Goal: Task Accomplishment & Management: Use online tool/utility

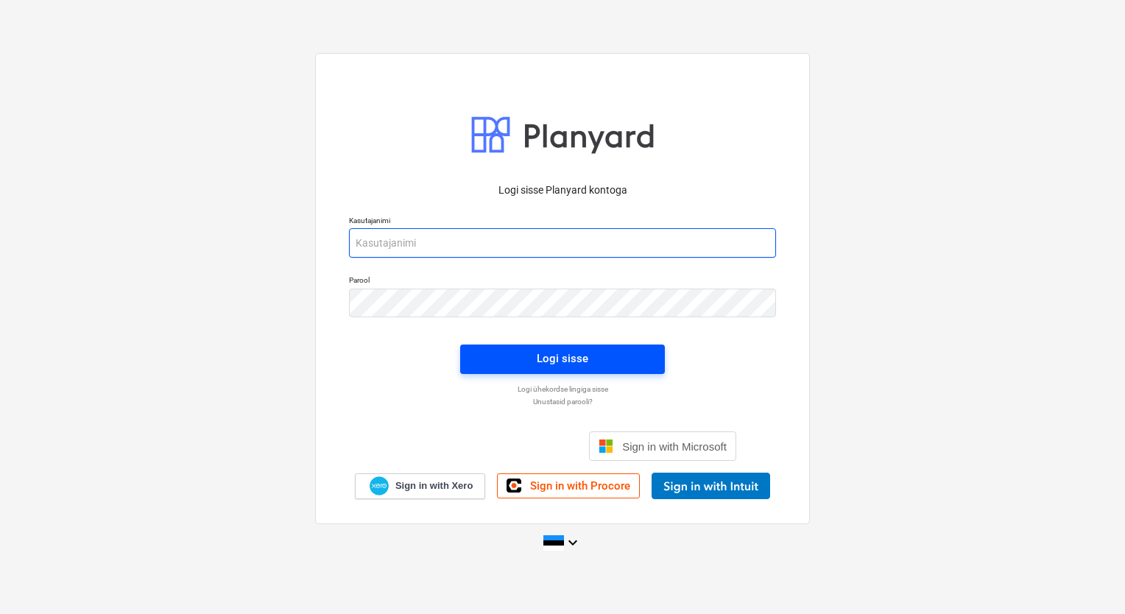
type input "[PERSON_NAME][EMAIL_ADDRESS][DOMAIN_NAME]"
click at [577, 361] on div "Logi sisse" at bounding box center [563, 358] width 52 height 19
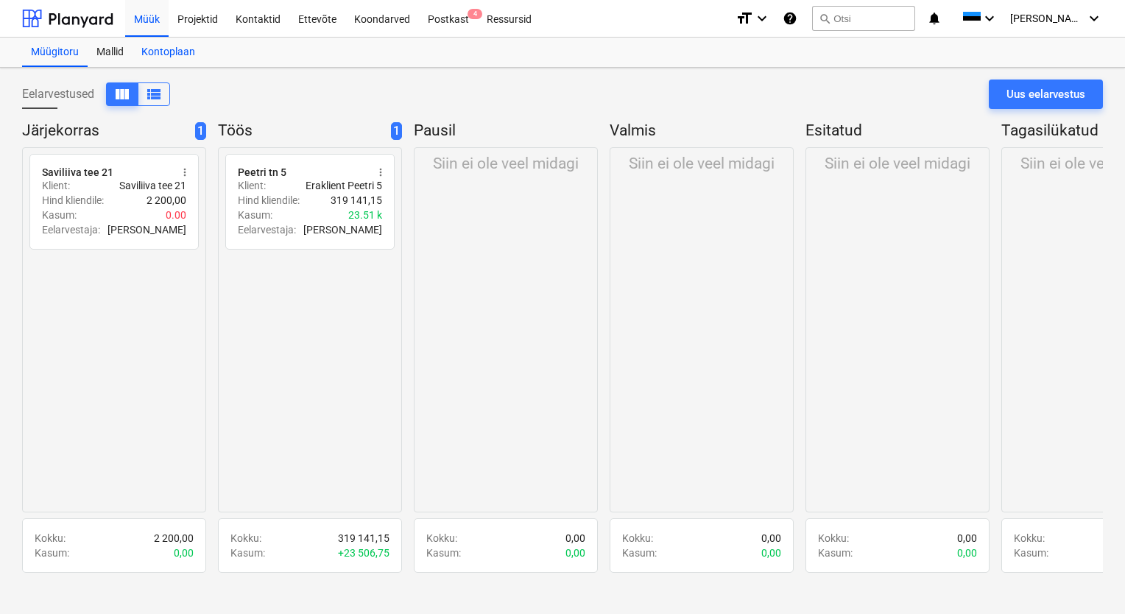
click at [166, 54] on div "Kontoplaan" at bounding box center [167, 52] width 71 height 29
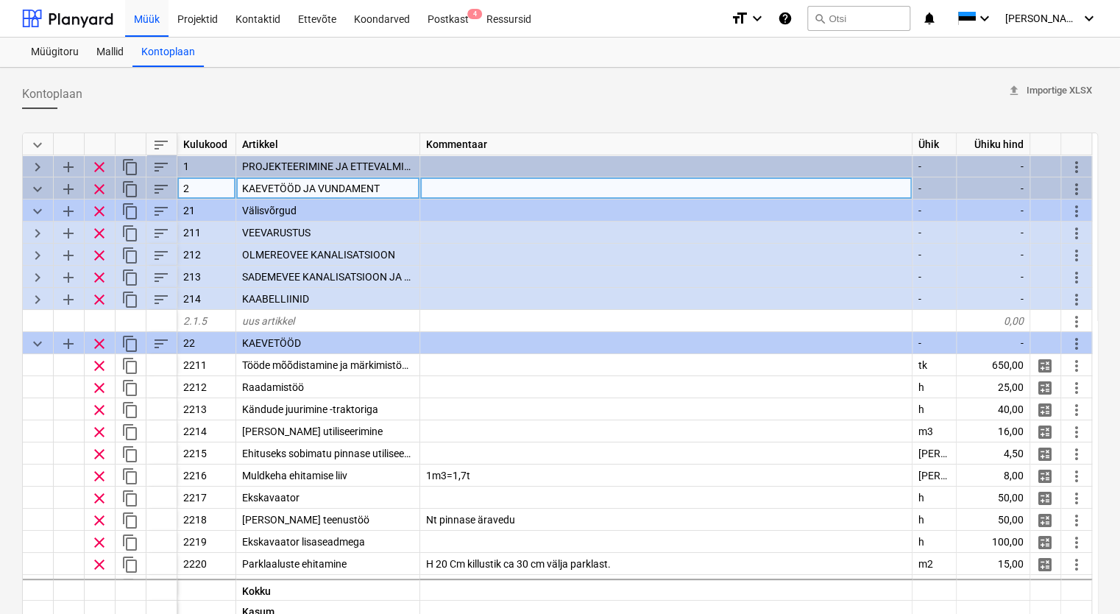
click at [37, 186] on span "keyboard_arrow_down" at bounding box center [38, 189] width 18 height 18
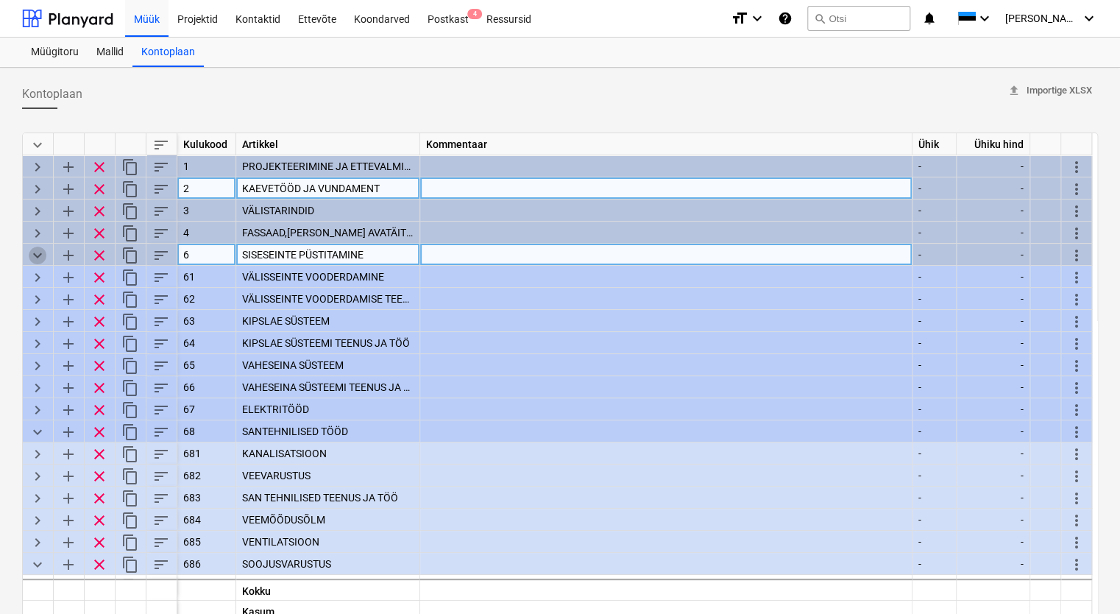
click at [40, 252] on span "keyboard_arrow_down" at bounding box center [38, 256] width 18 height 18
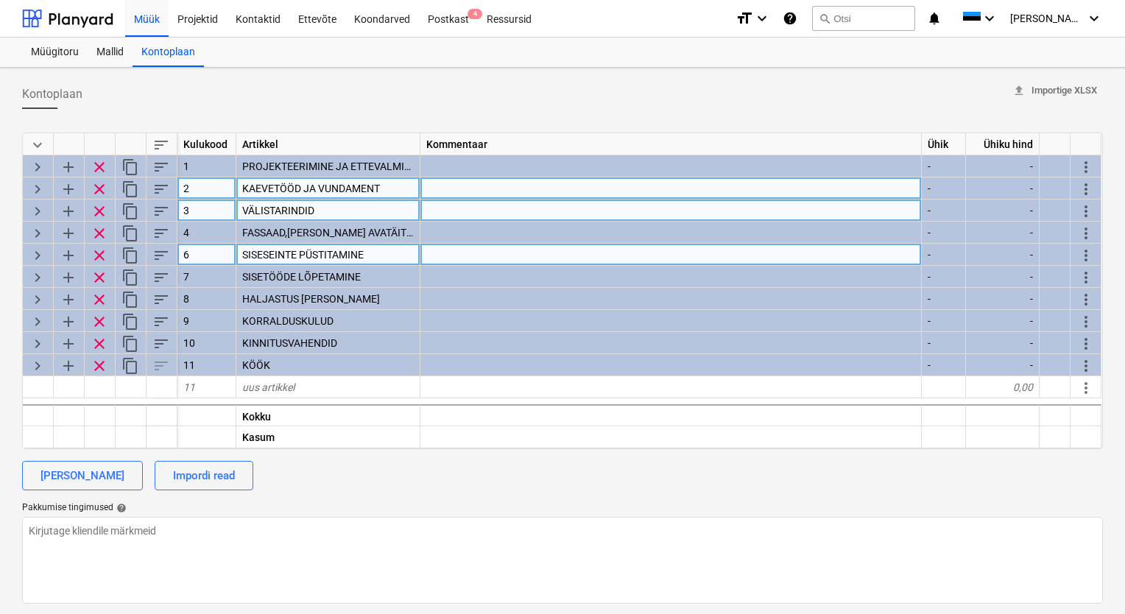
click at [35, 208] on span "keyboard_arrow_right" at bounding box center [38, 211] width 18 height 18
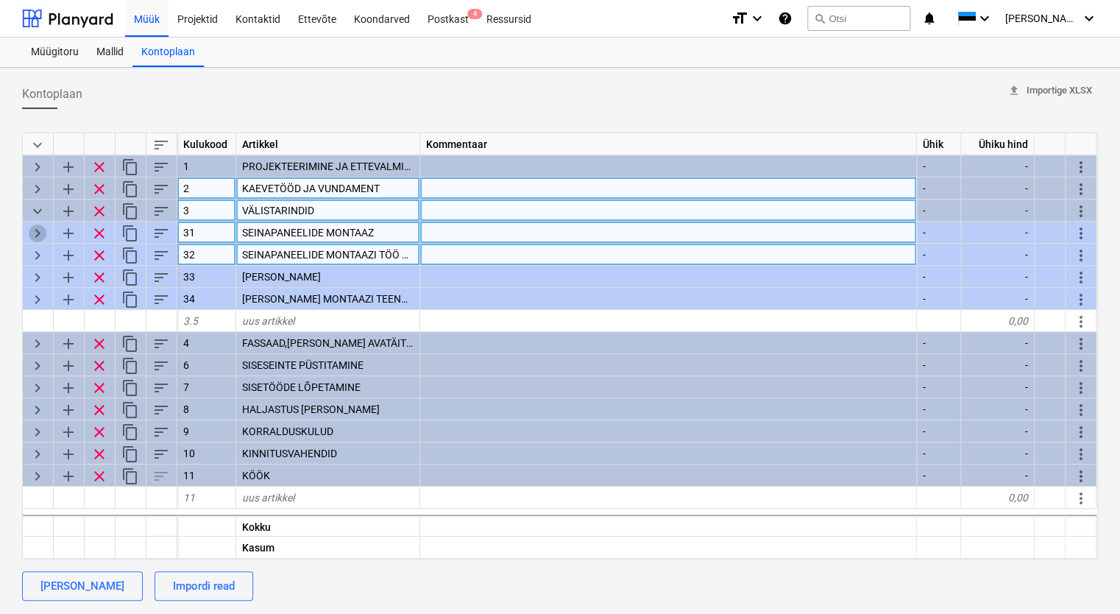
click at [30, 230] on span "keyboard_arrow_right" at bounding box center [38, 233] width 18 height 18
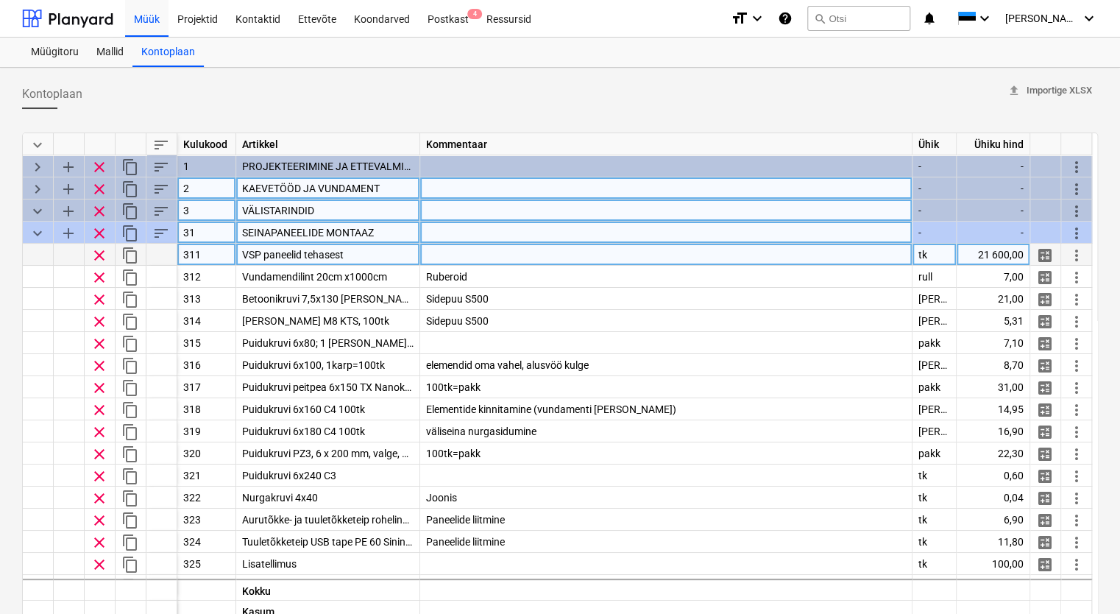
click at [480, 255] on div at bounding box center [666, 255] width 492 height 22
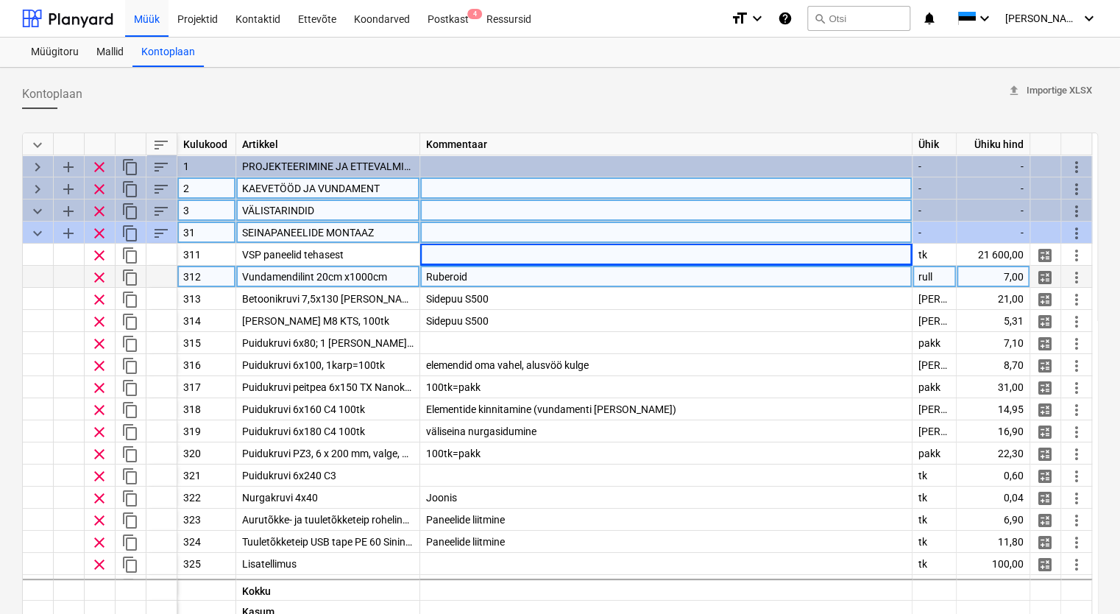
drag, startPoint x: 976, startPoint y: 254, endPoint x: 999, endPoint y: 278, distance: 33.8
click at [1028, 255] on div "21 600,00" at bounding box center [994, 255] width 74 height 22
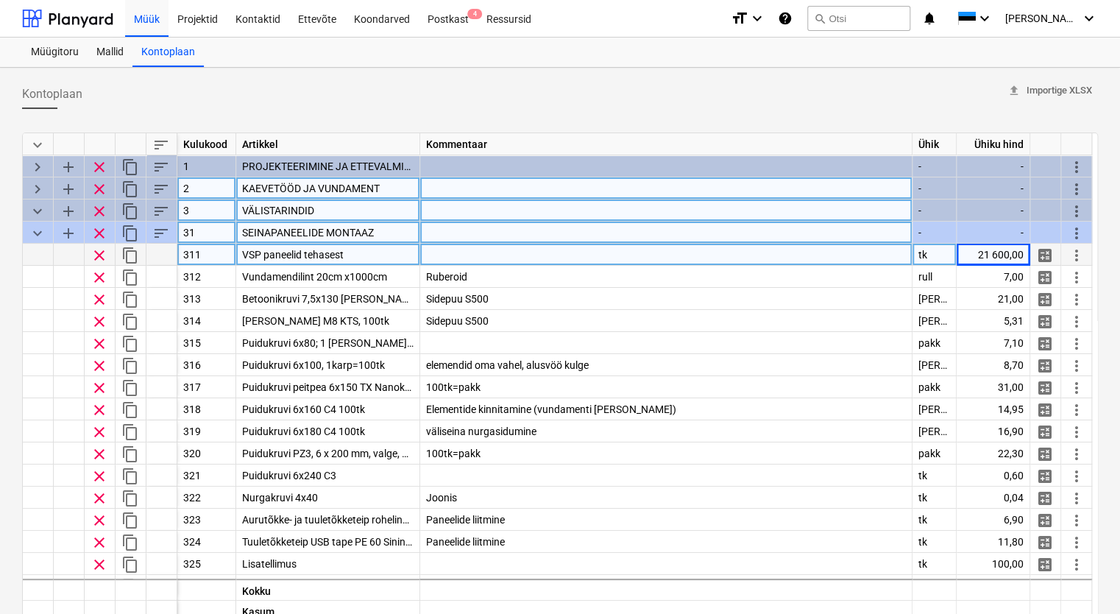
click at [487, 252] on div at bounding box center [666, 255] width 492 height 22
click at [303, 258] on span "VSP paneelid tehasest" at bounding box center [293, 255] width 102 height 12
click at [1046, 253] on span "calculate" at bounding box center [1045, 256] width 18 height 18
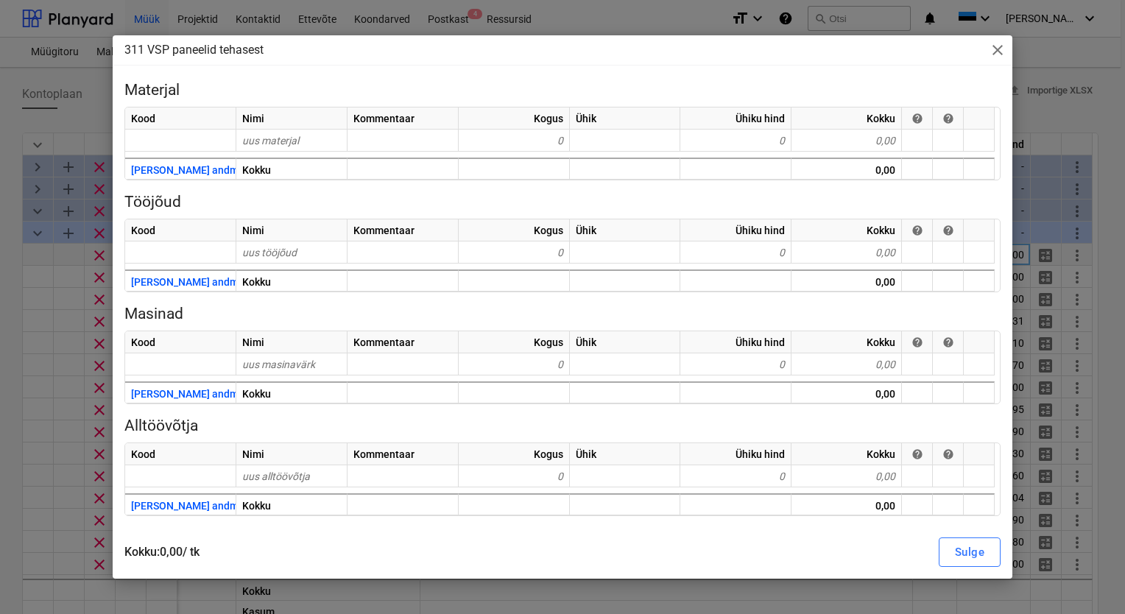
click at [999, 48] on span "close" at bounding box center [997, 50] width 18 height 18
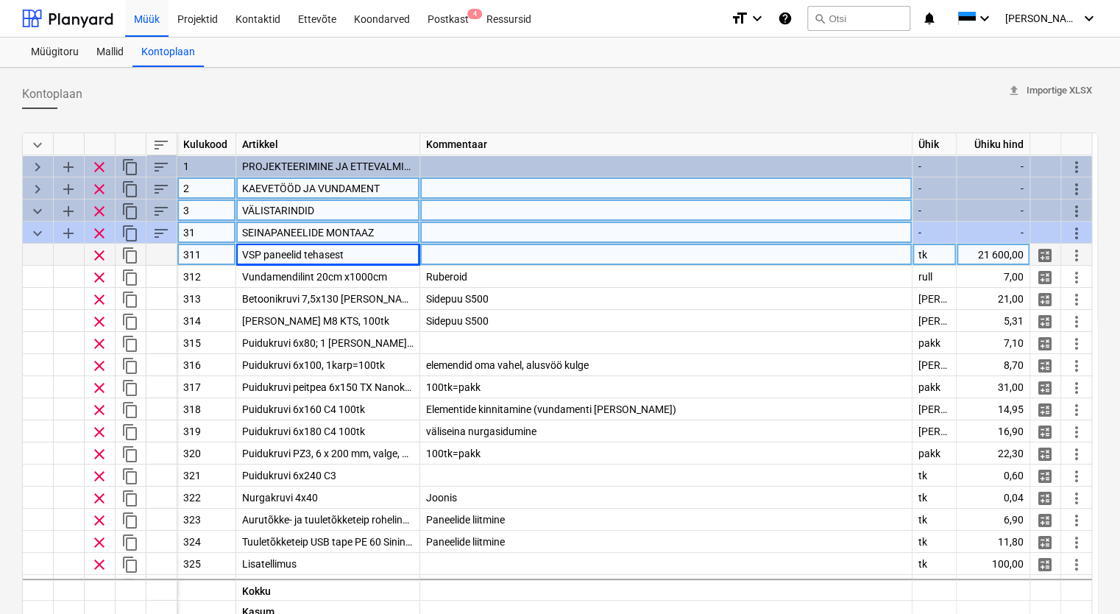
click at [503, 255] on div at bounding box center [666, 255] width 492 height 22
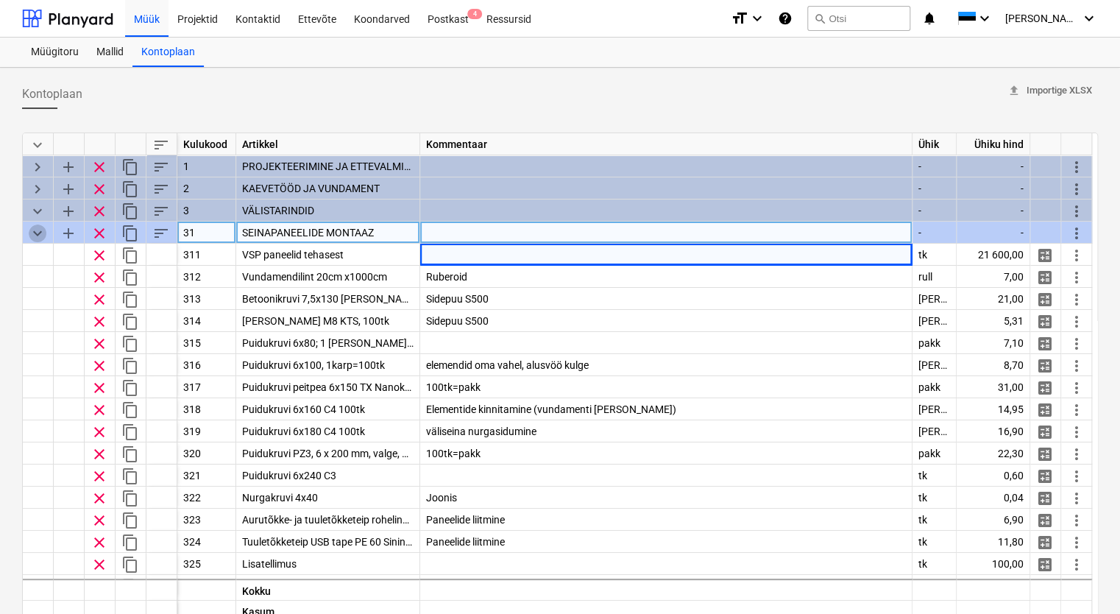
click at [39, 234] on span "keyboard_arrow_down" at bounding box center [38, 233] width 18 height 18
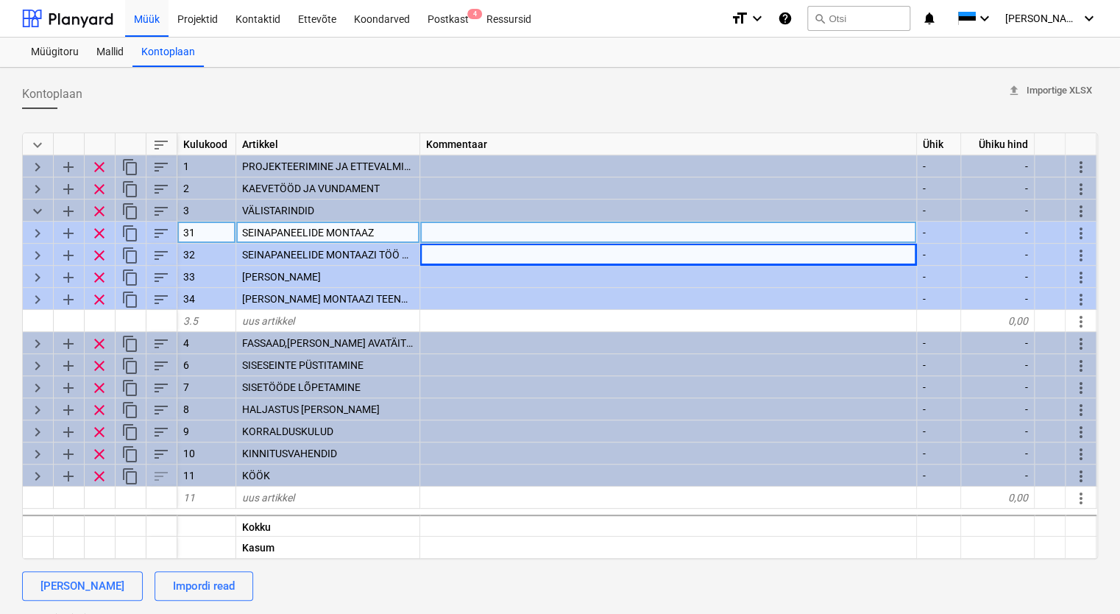
click at [707, 93] on div "Kontoplaan upload Importige XLSX" at bounding box center [560, 93] width 1076 height 29
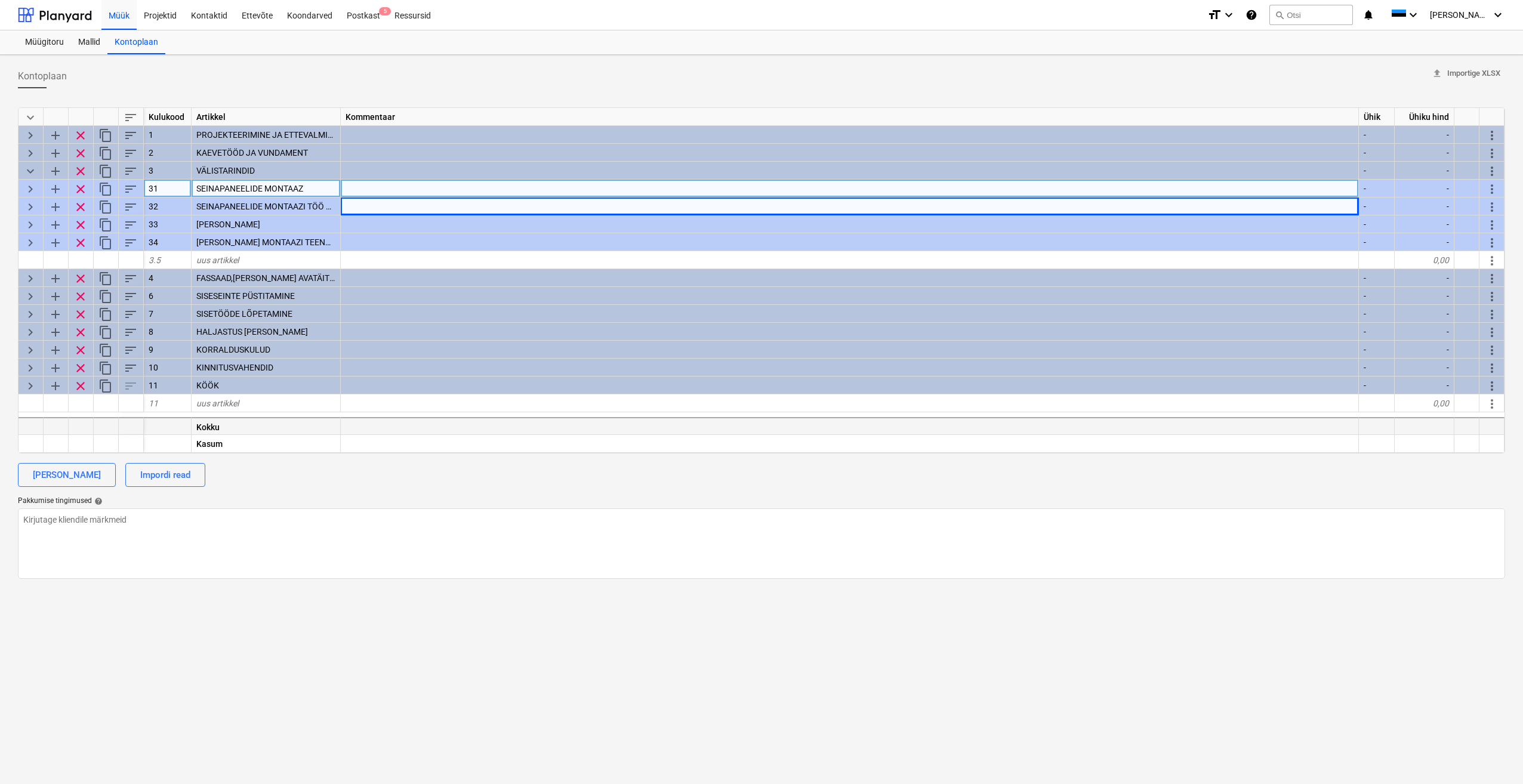
click at [230, 422] on div "Kokku" at bounding box center [266, 426] width 149 height 18
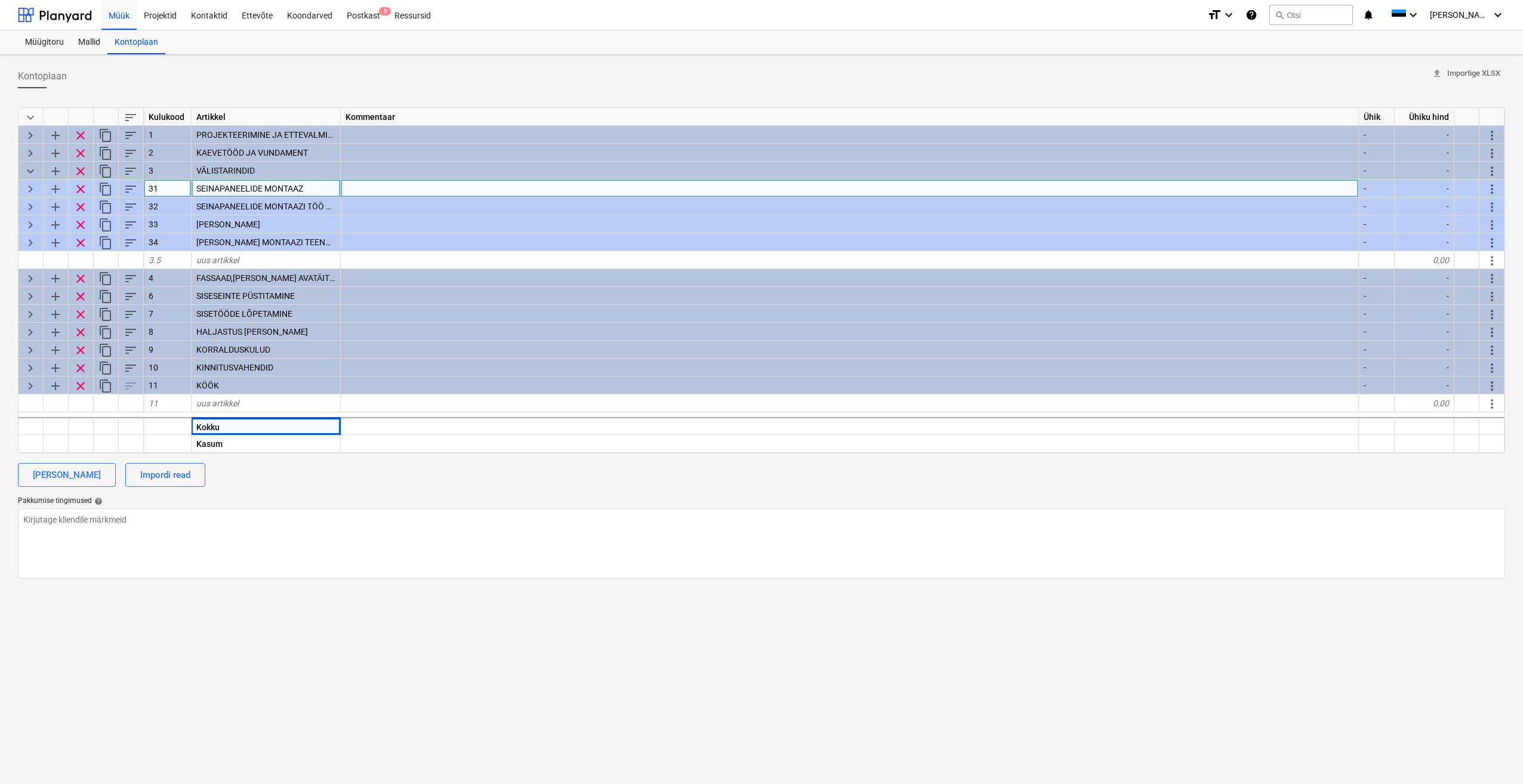
click at [634, 497] on div "Kontoplaan upload Importige XLSX keyboard_arrow_down sort Kulukood Artikkel Kom…" at bounding box center [762, 419] width 1523 height 729
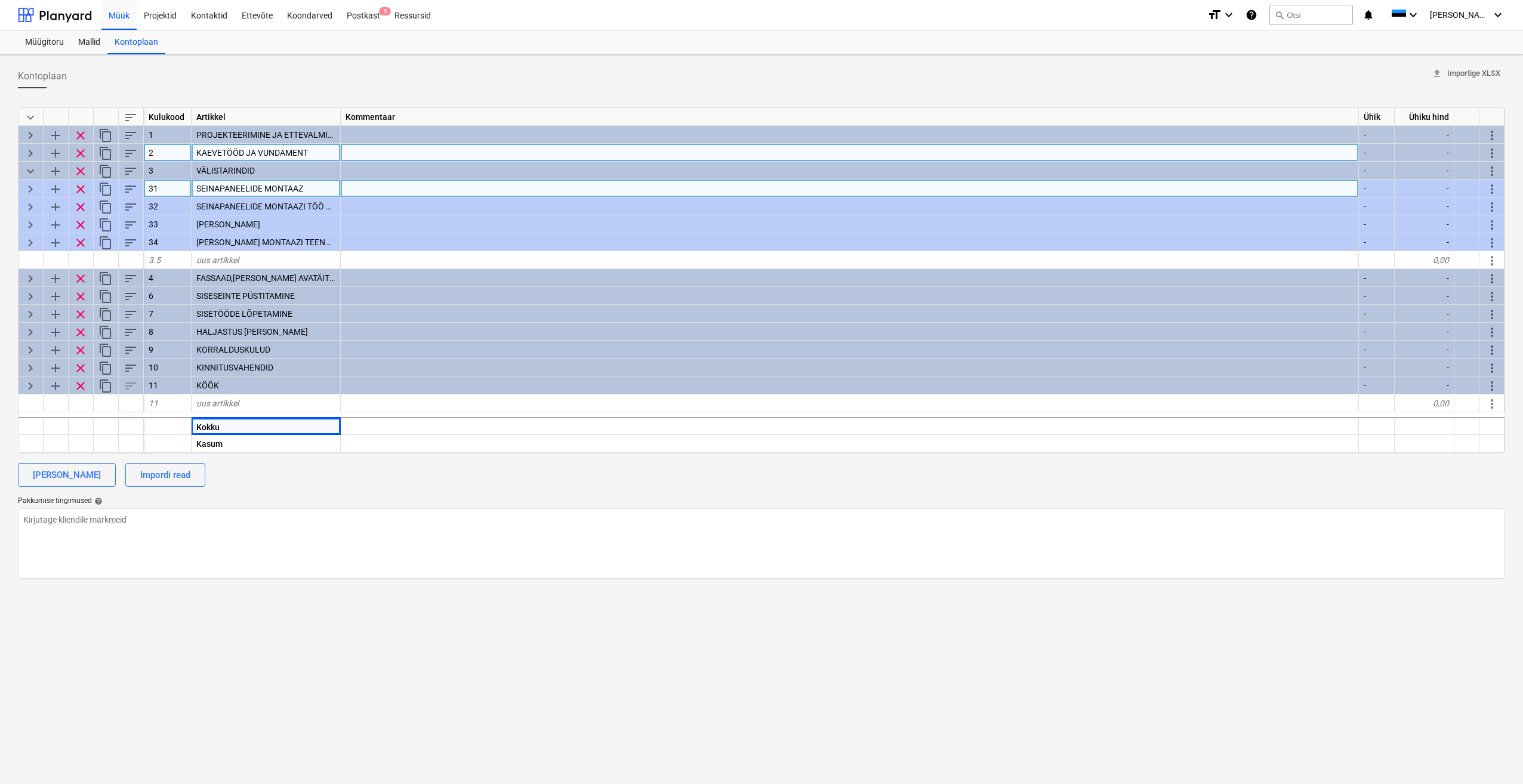
click at [35, 155] on span "keyboard_arrow_right" at bounding box center [31, 153] width 15 height 15
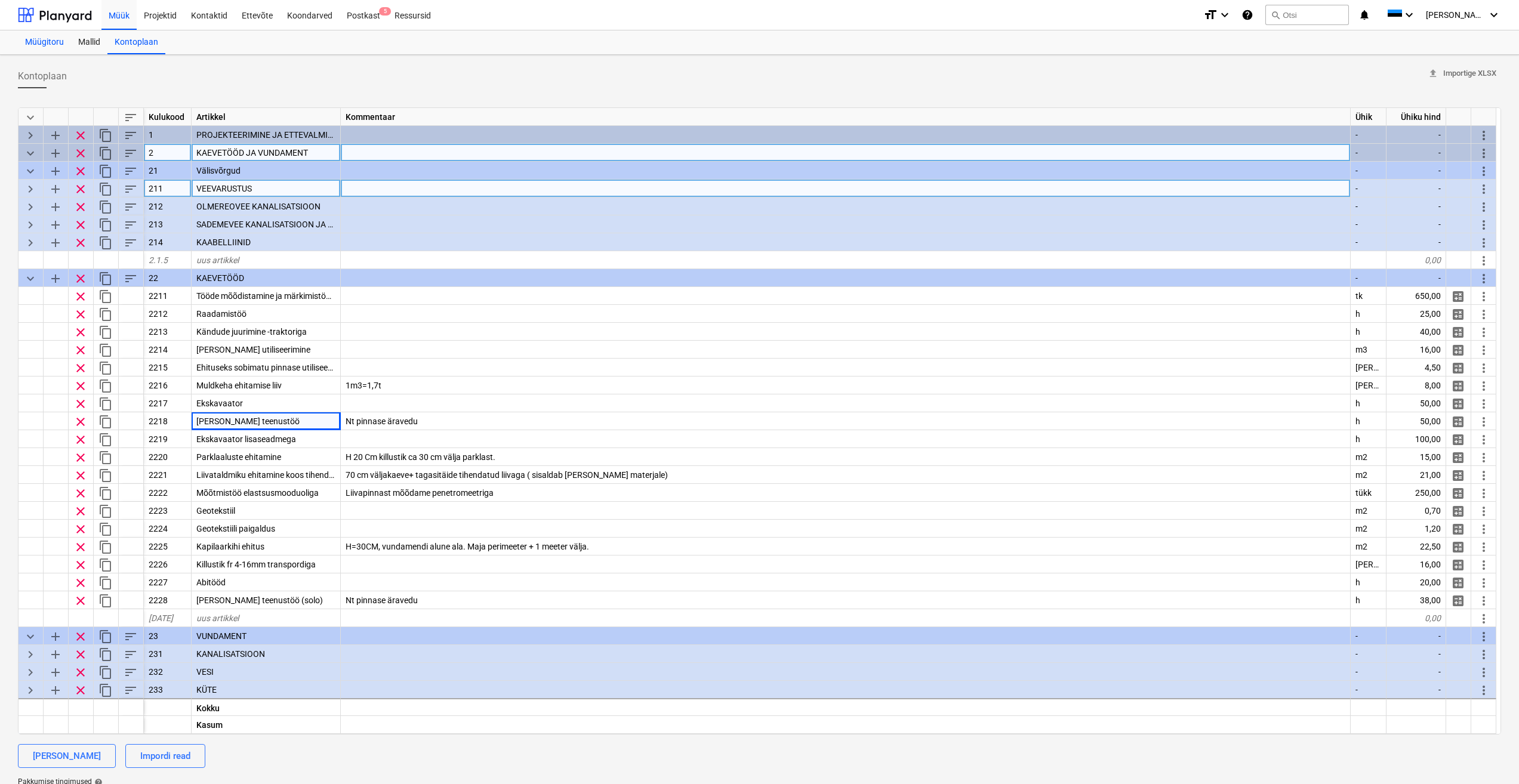
click at [44, 42] on div "Müügitoru" at bounding box center [45, 42] width 54 height 24
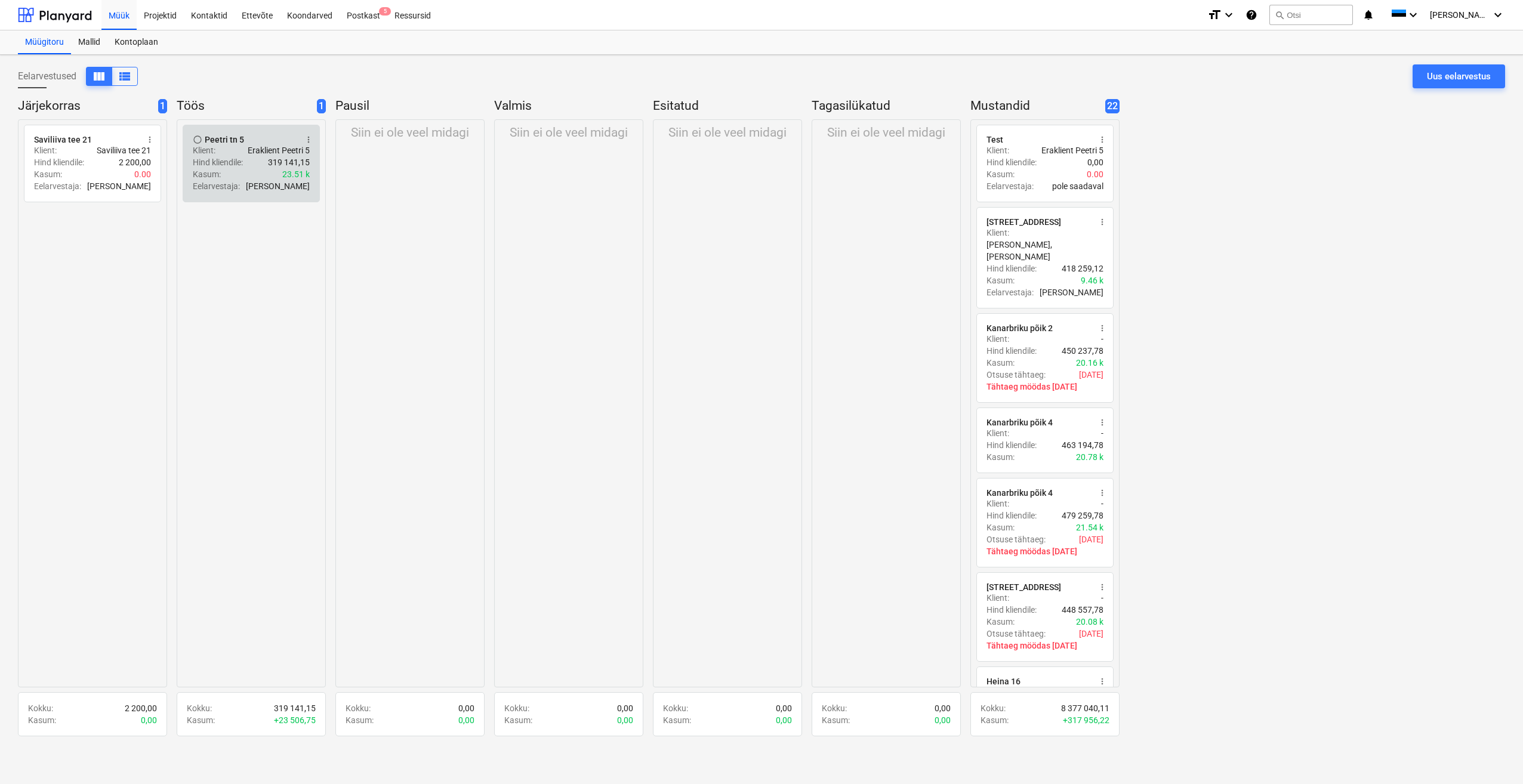
click at [234, 152] on div "Klient : Eraklient Peetri 5" at bounding box center [251, 150] width 117 height 12
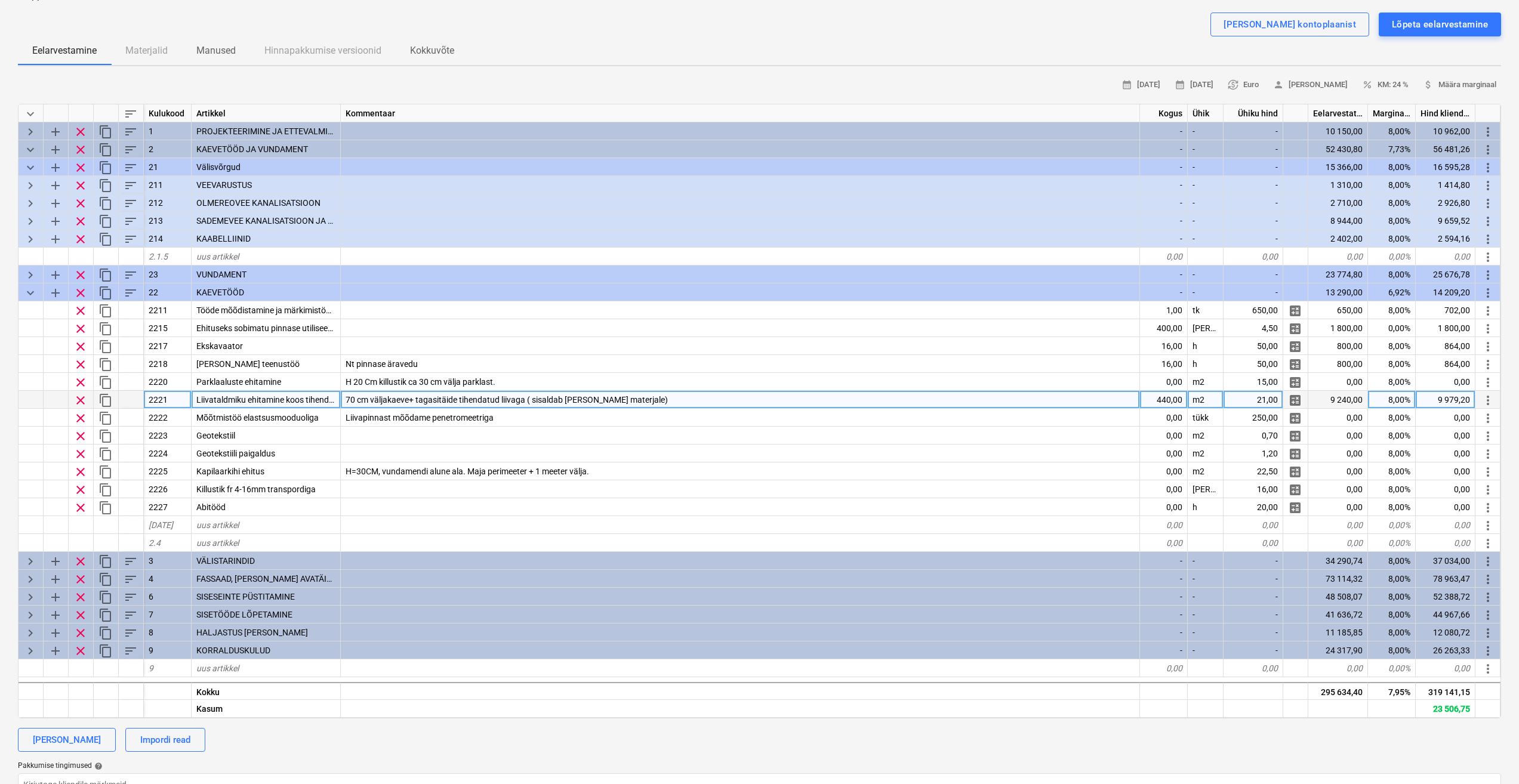
scroll to position [119, 0]
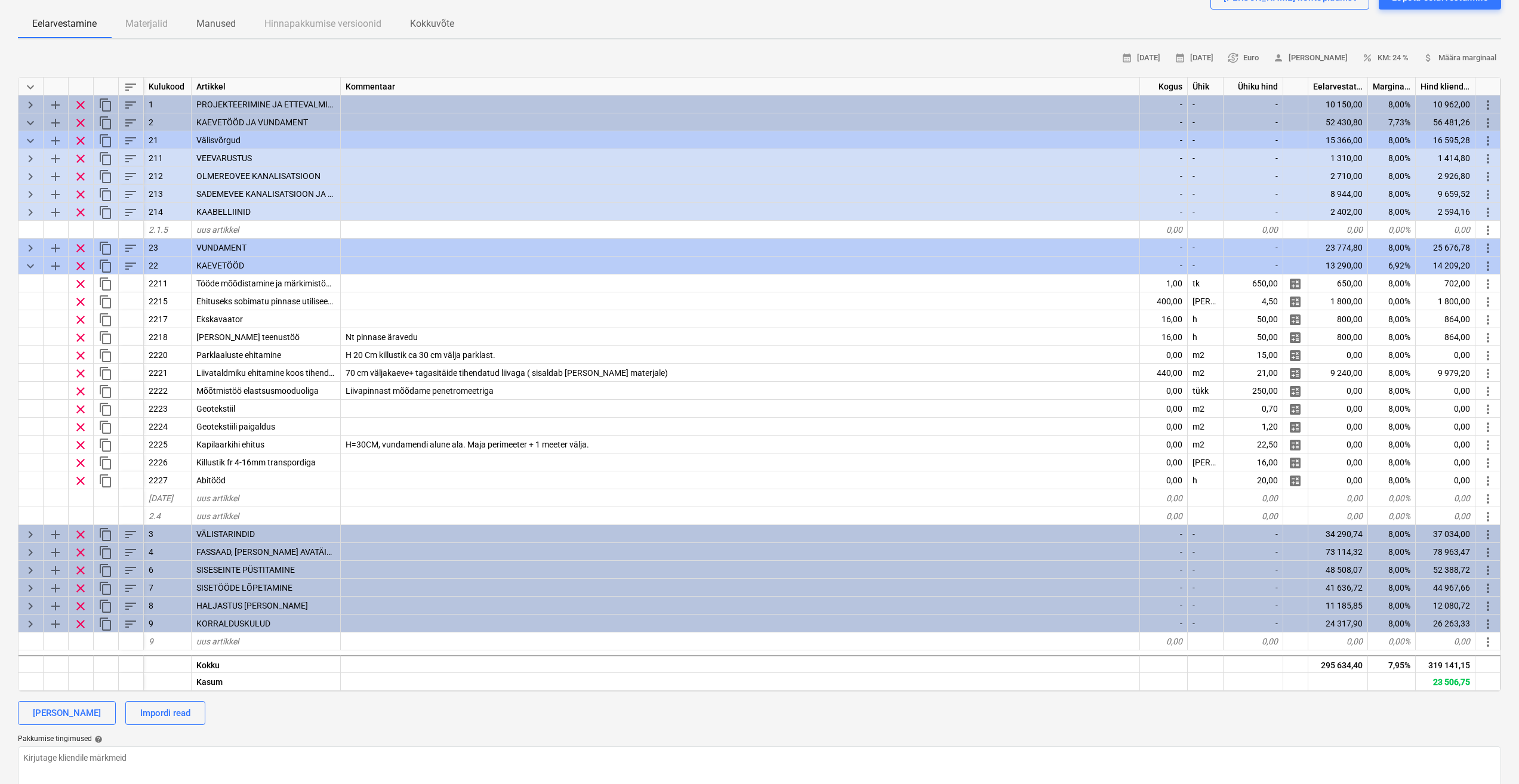
type textarea "x"
